Goal: Information Seeking & Learning: Learn about a topic

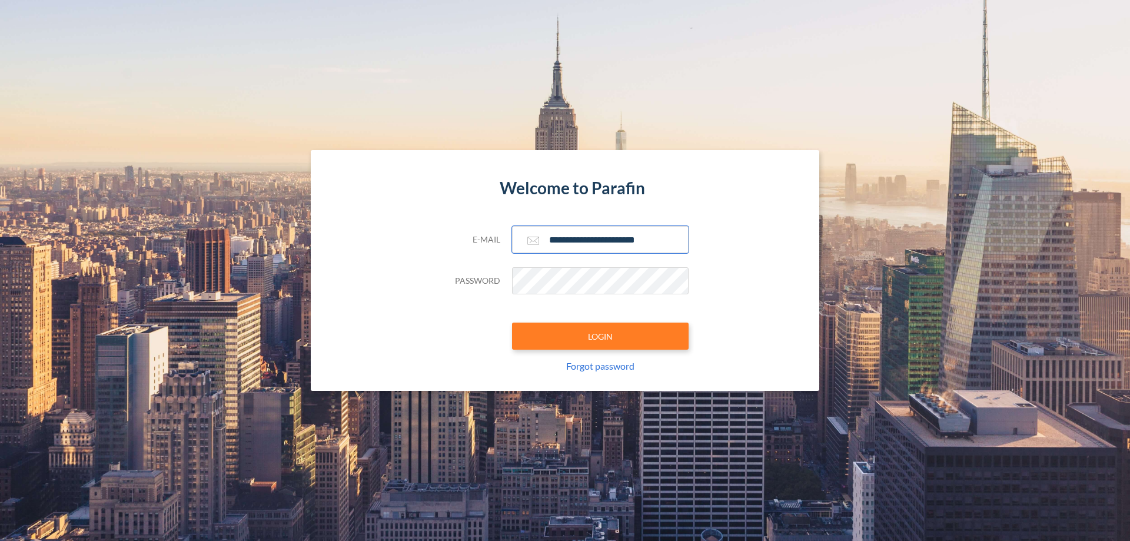
type input "**********"
click at [600, 336] on button "LOGIN" at bounding box center [600, 336] width 177 height 27
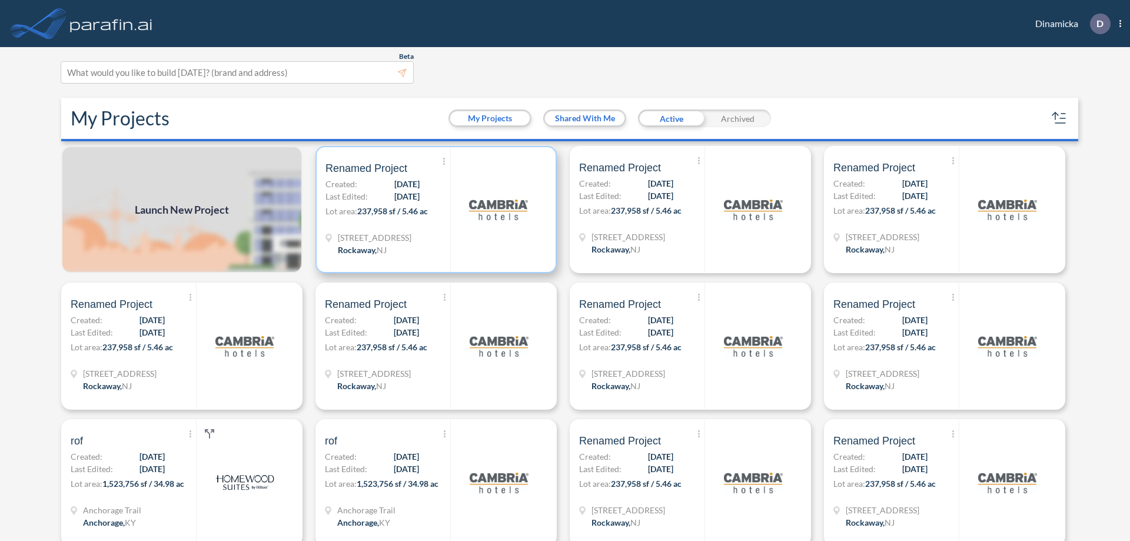
scroll to position [3, 0]
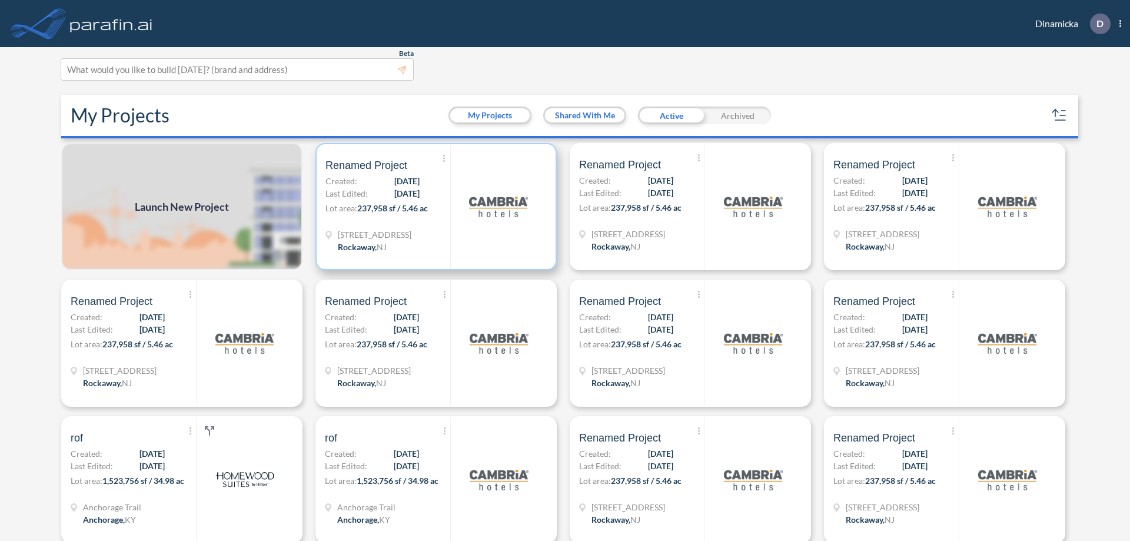
click at [434, 207] on p "Lot area: 237,958 sf / 5.46 ac" at bounding box center [387, 210] width 125 height 17
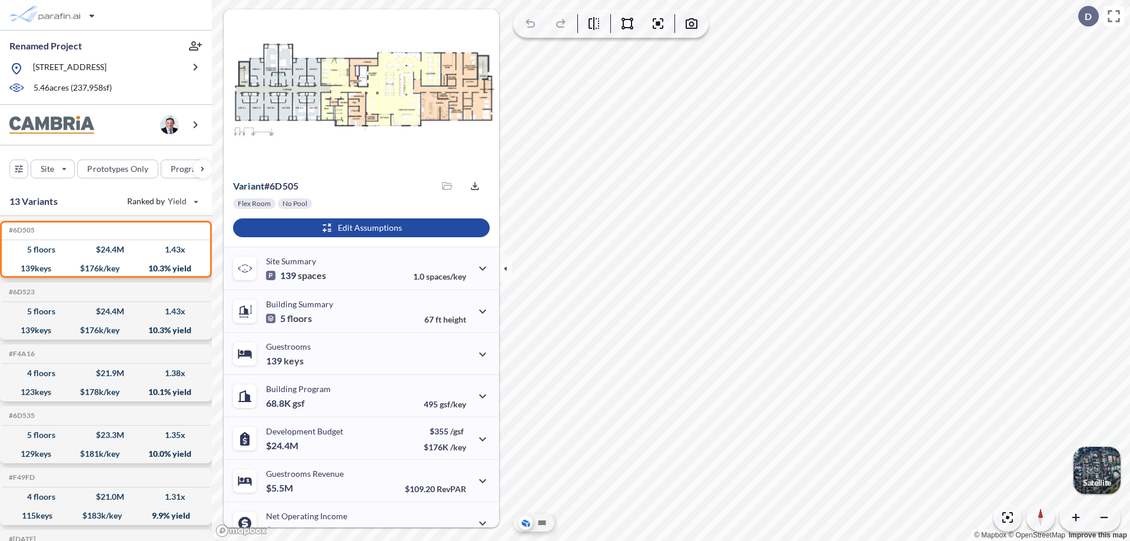
scroll to position [59, 0]
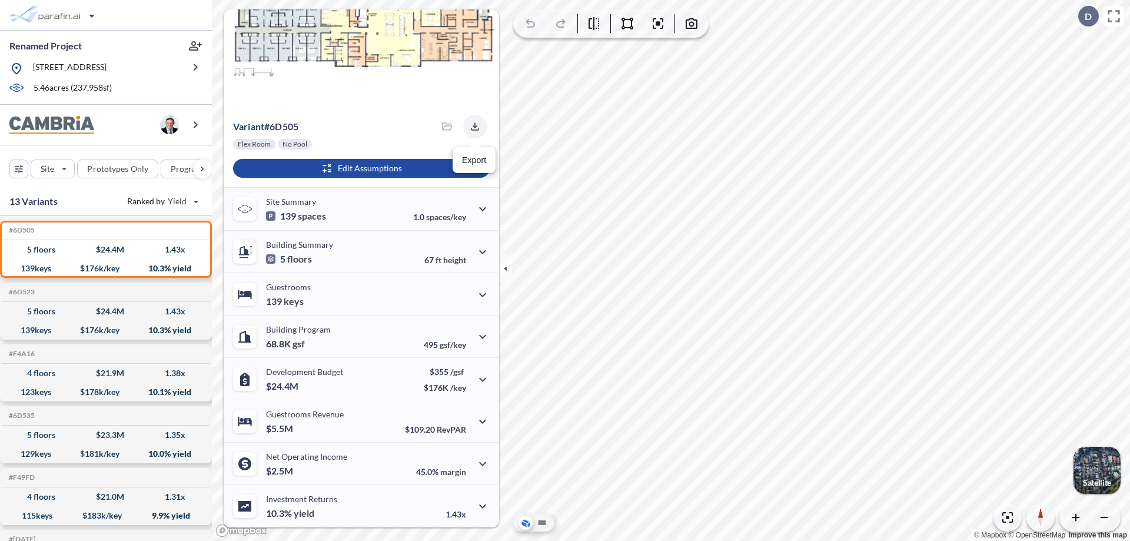
click at [471, 127] on icon "button" at bounding box center [475, 126] width 8 height 8
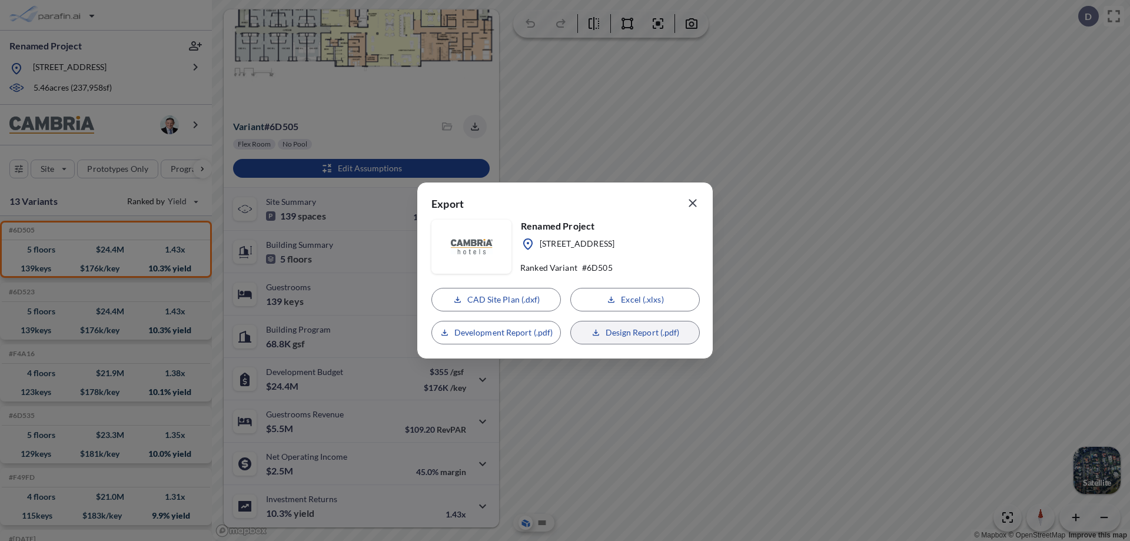
click at [635, 333] on p "Design Report (.pdf)" at bounding box center [643, 333] width 74 height 12
